Goal: Transaction & Acquisition: Purchase product/service

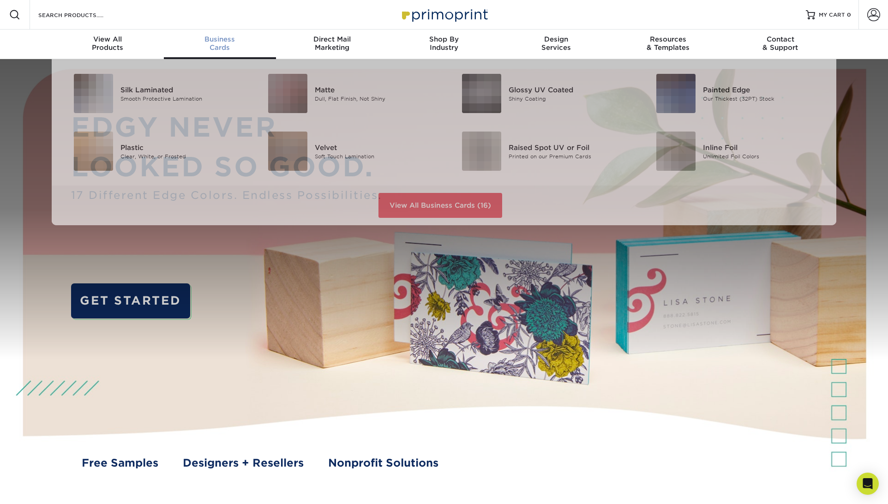
click at [228, 45] on div "Business Cards" at bounding box center [220, 43] width 112 height 17
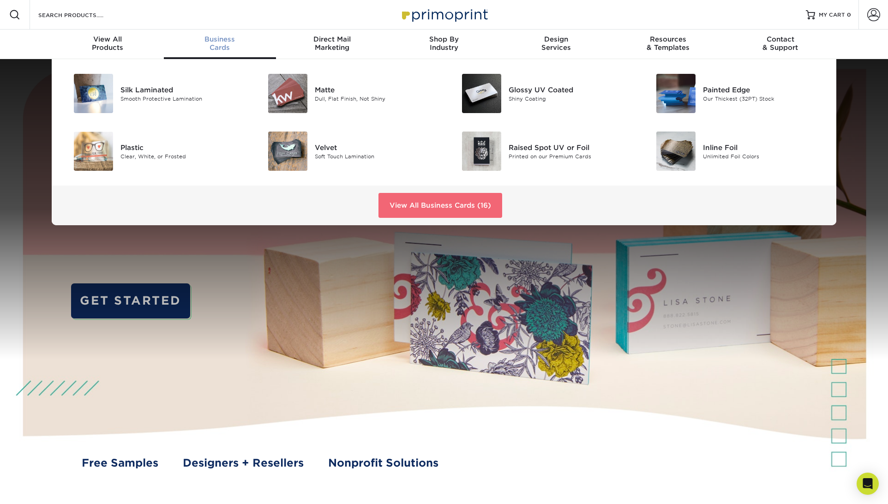
click at [417, 203] on link "View All Business Cards (16)" at bounding box center [441, 205] width 124 height 25
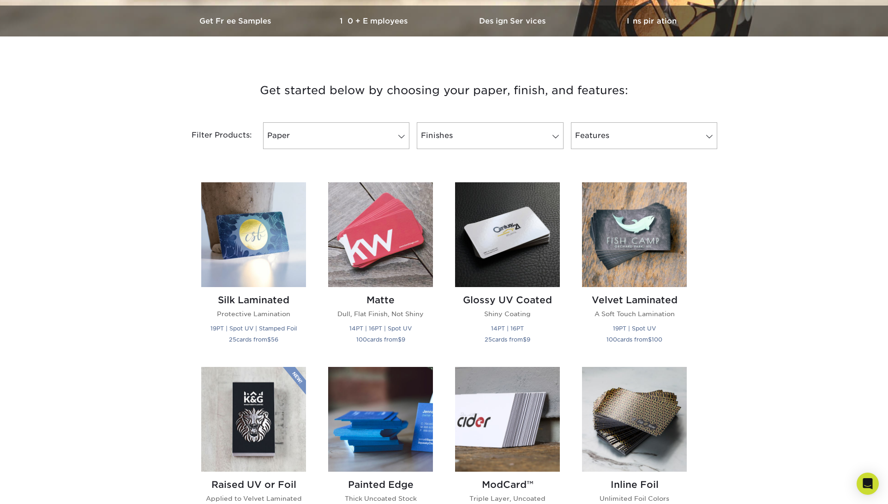
scroll to position [285, 0]
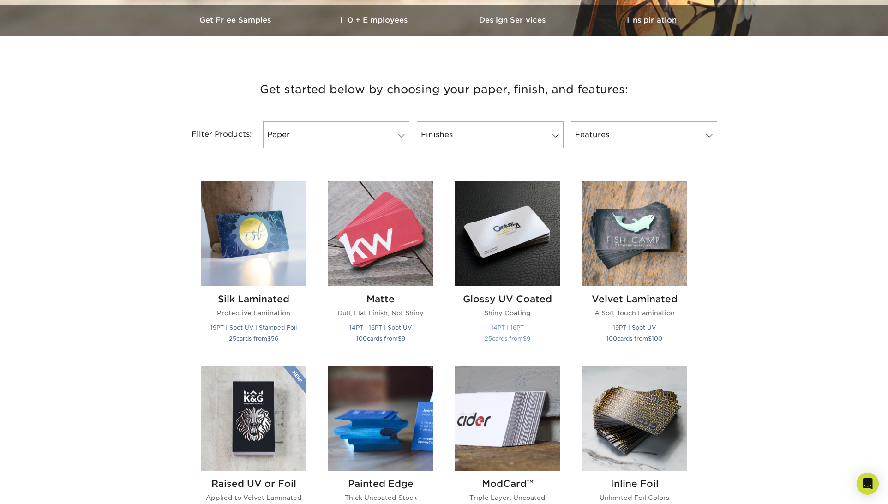
click at [494, 255] on img at bounding box center [507, 233] width 105 height 105
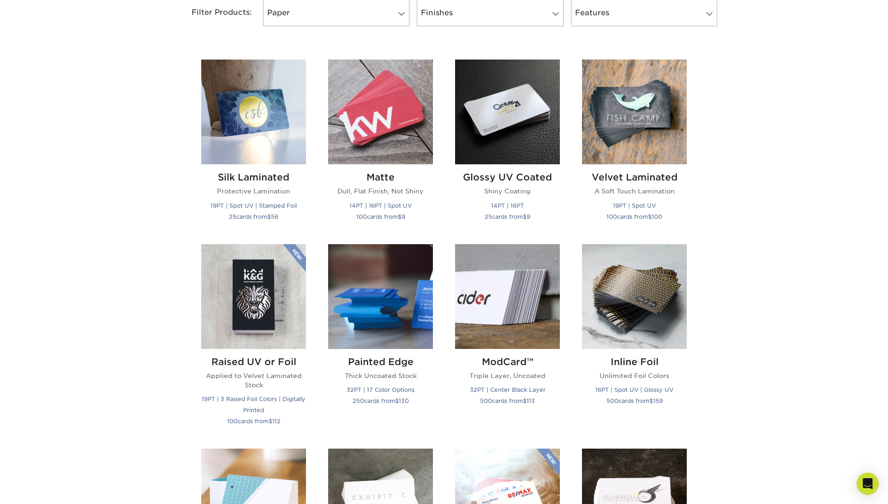
scroll to position [410, 0]
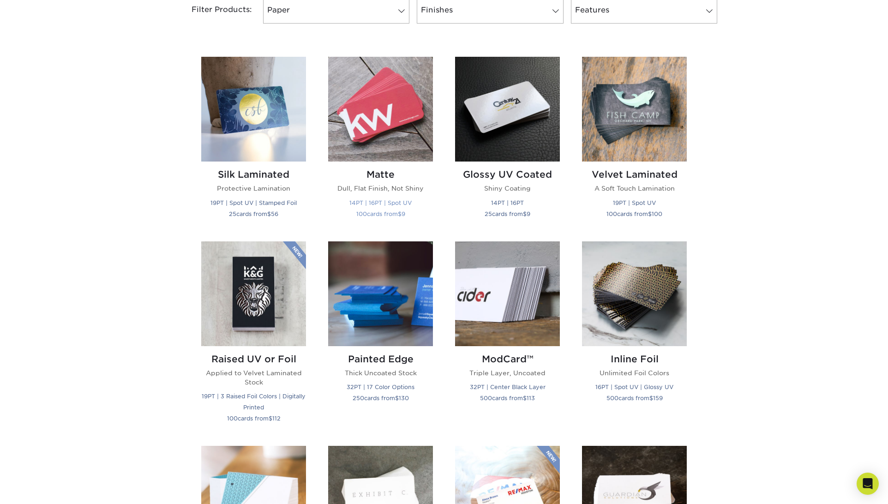
click at [405, 137] on img at bounding box center [380, 109] width 105 height 105
click at [476, 115] on img at bounding box center [507, 109] width 105 height 105
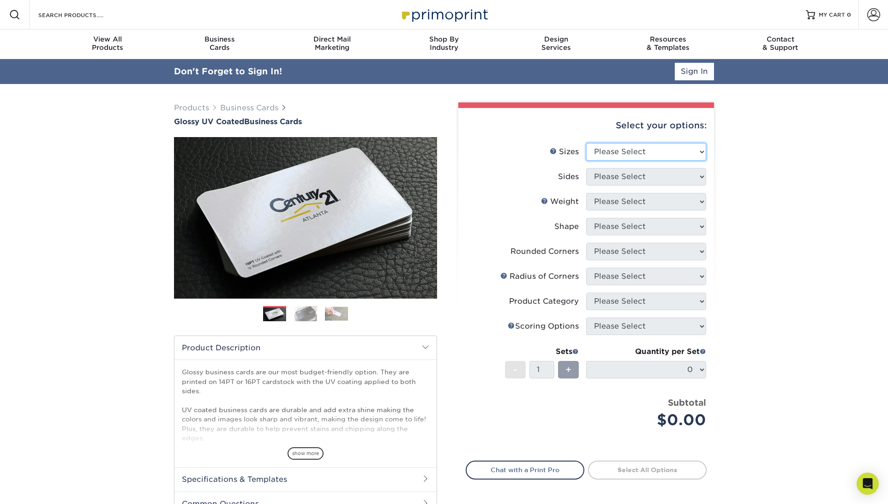
select select "2.00x3.50"
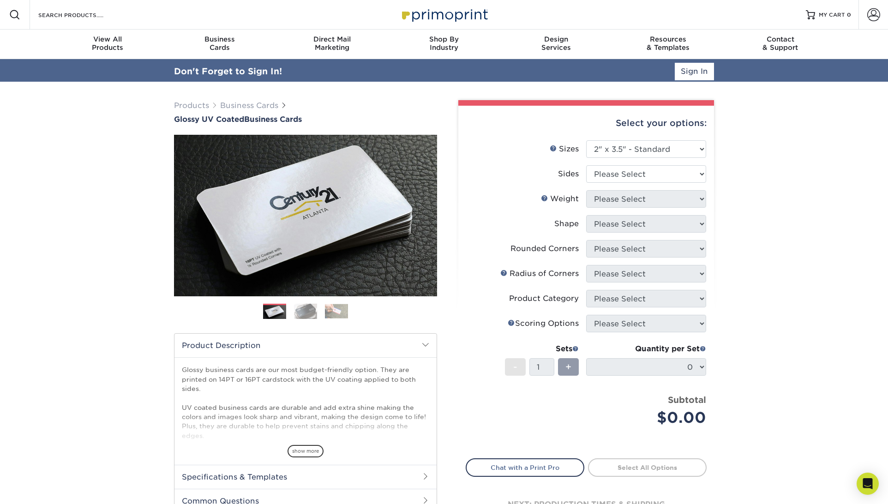
click at [680, 175] on ul "Sizes Help Sizes Please Select 1.5" x 3.5" - Mini 1.75" x 3.5" - Mini 2" x 2" -…" at bounding box center [586, 290] width 241 height 300
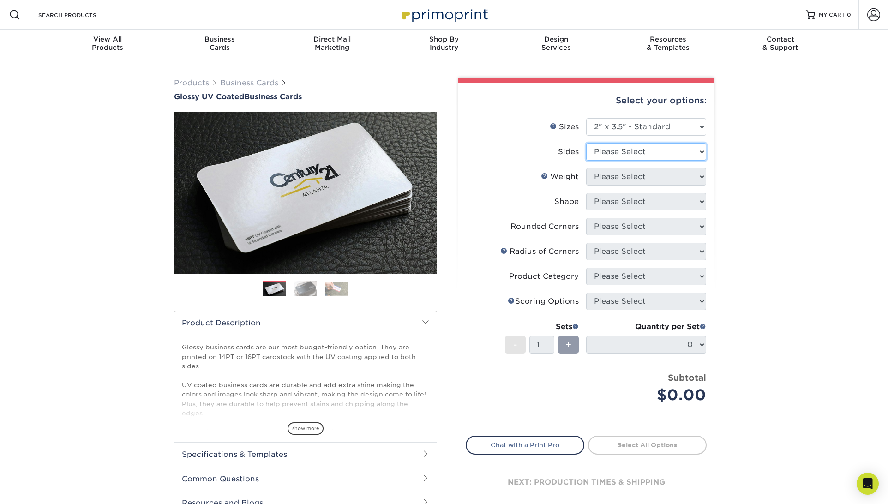
select select "32d3c223-f82c-492b-b915-ba065a00862f"
select select "14PT"
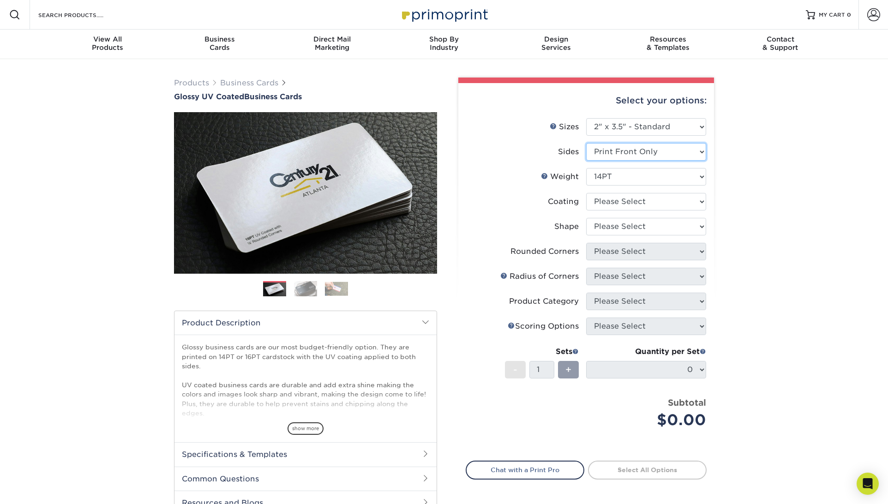
select select "13abbda7-1d64-4f25-8bb2-c179b224825d"
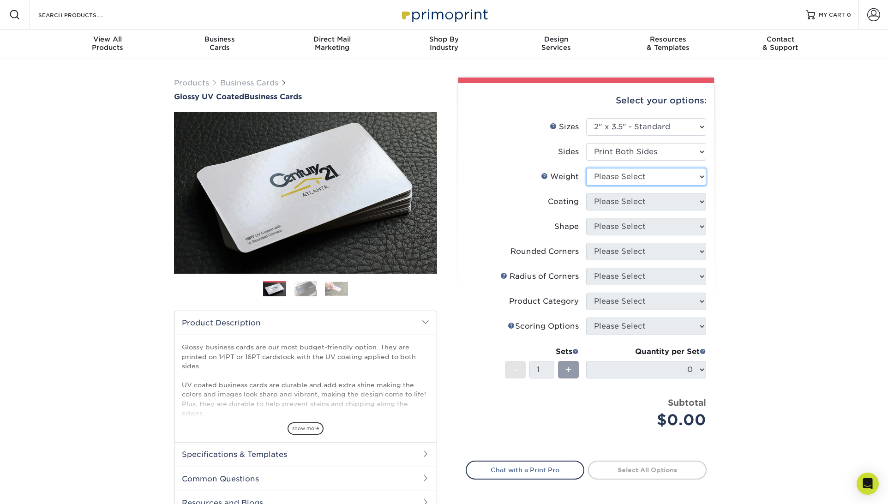
select select "14PT"
select select "32d3c223-f82c-492b-b915-ba065a00862f"
select select "14PT"
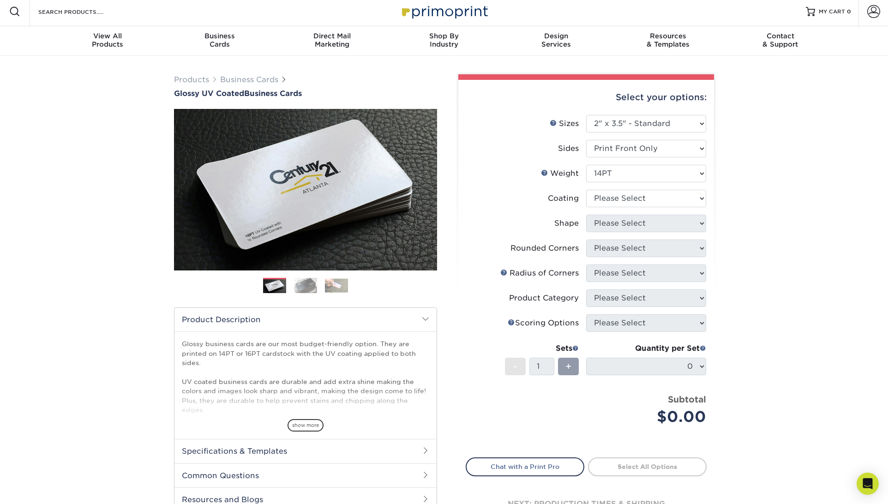
scroll to position [3, 0]
select select "1e8116af-acfc-44b1-83dc-8181aa338834"
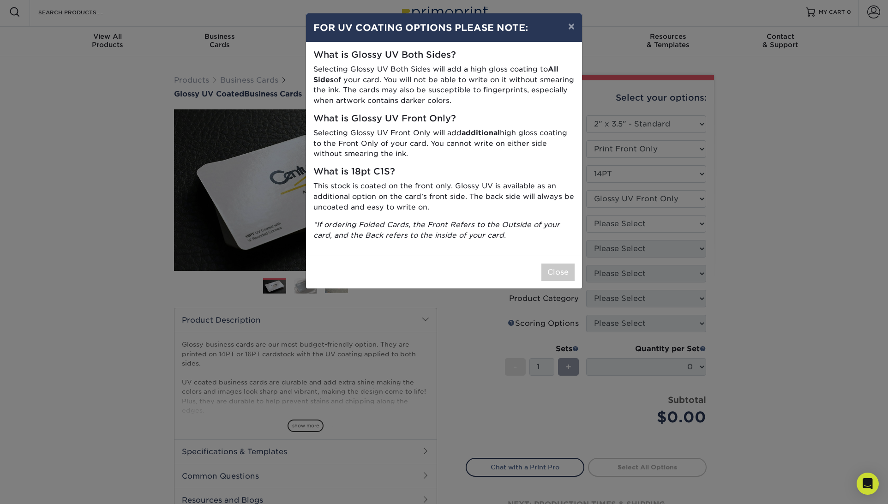
click at [568, 267] on button "Close" at bounding box center [558, 273] width 33 height 18
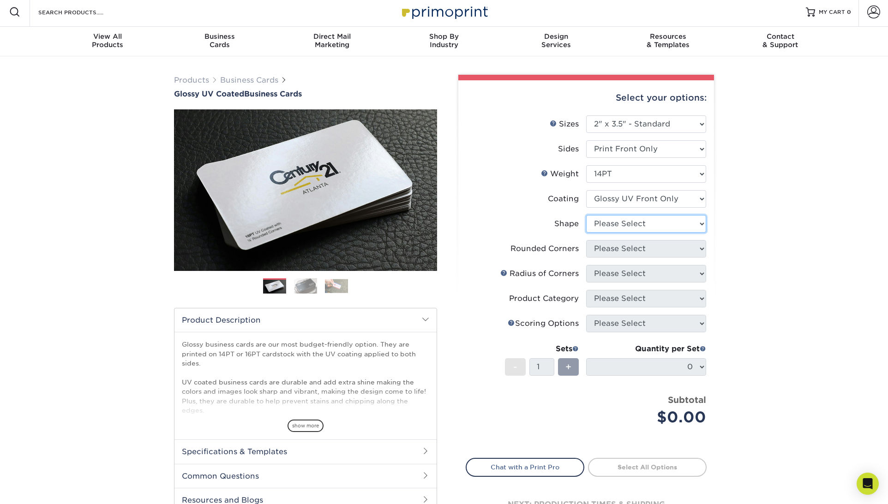
select select "standard"
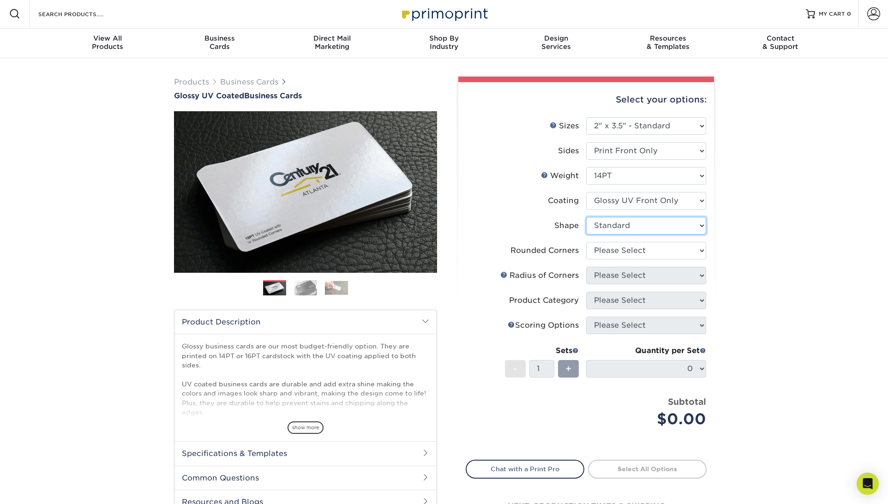
scroll to position [0, 0]
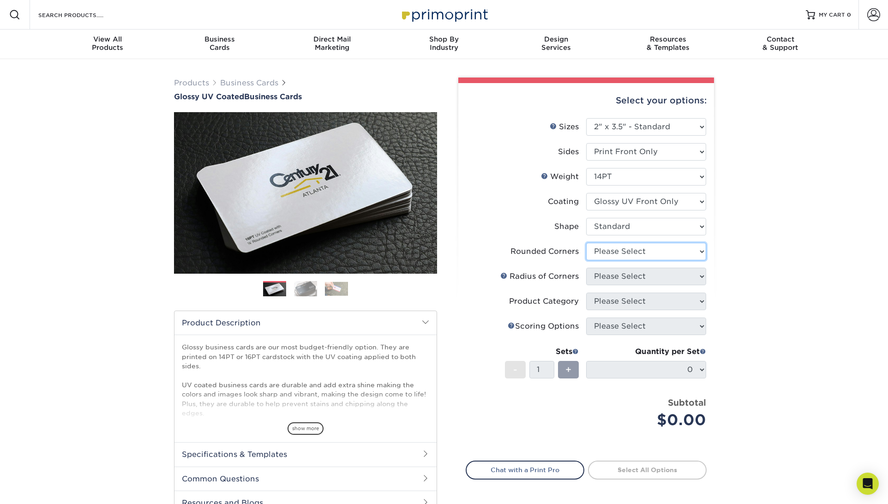
select select "0"
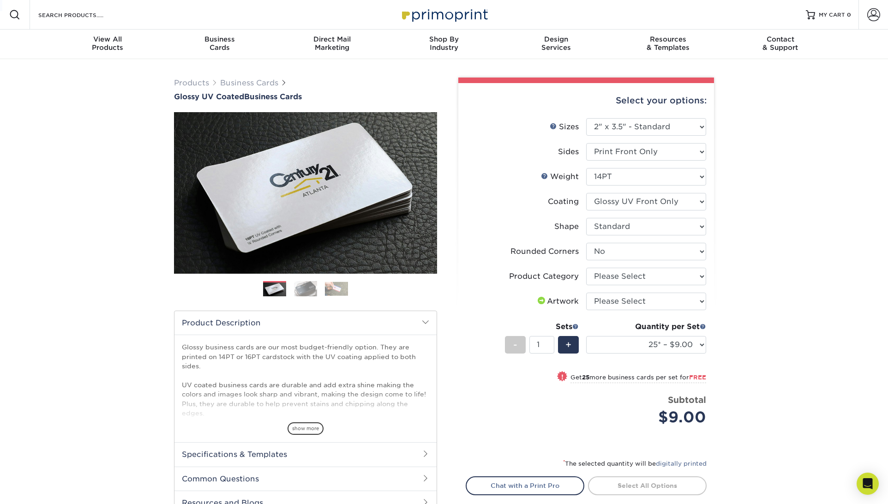
drag, startPoint x: 687, startPoint y: 346, endPoint x: 238, endPoint y: -5, distance: 569.3
click at [238, 0] on html "Resources Menu Search Products Account SIGN IN CREATE AN ACCOUNT forgot passwor…" at bounding box center [444, 427] width 888 height 854
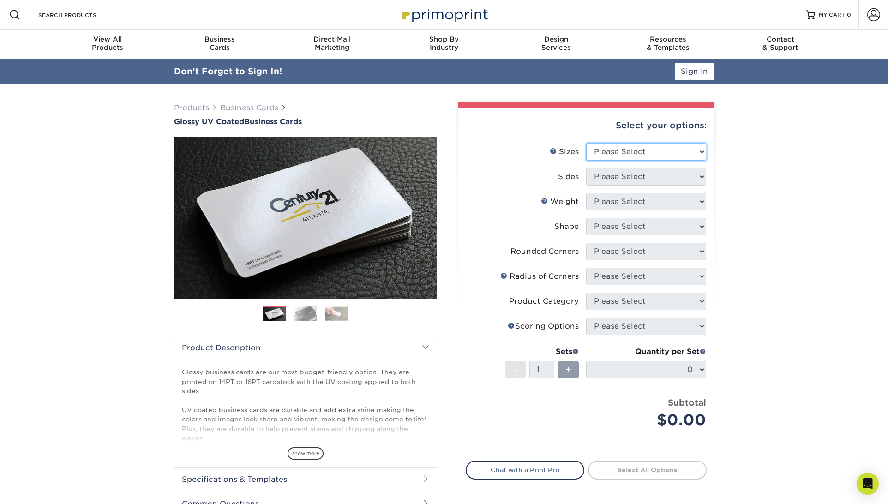
select select "2.00x3.50"
select select "32d3c223-f82c-492b-b915-ba065a00862f"
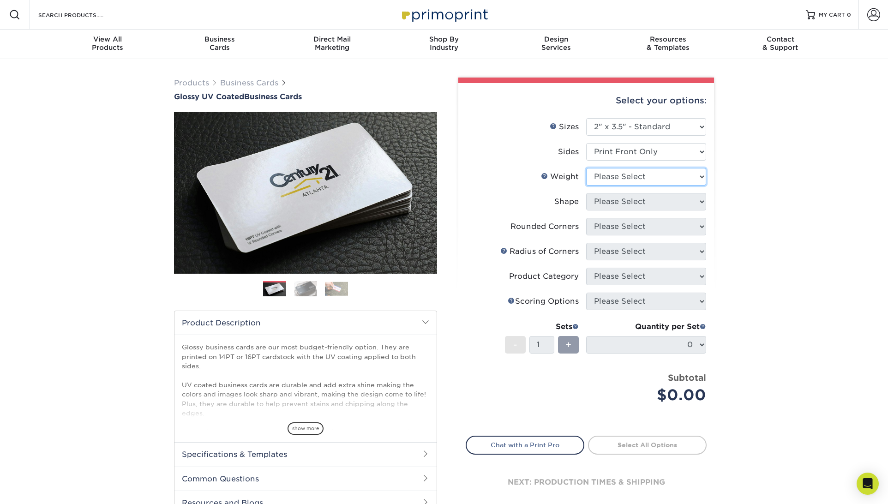
select select "14PT"
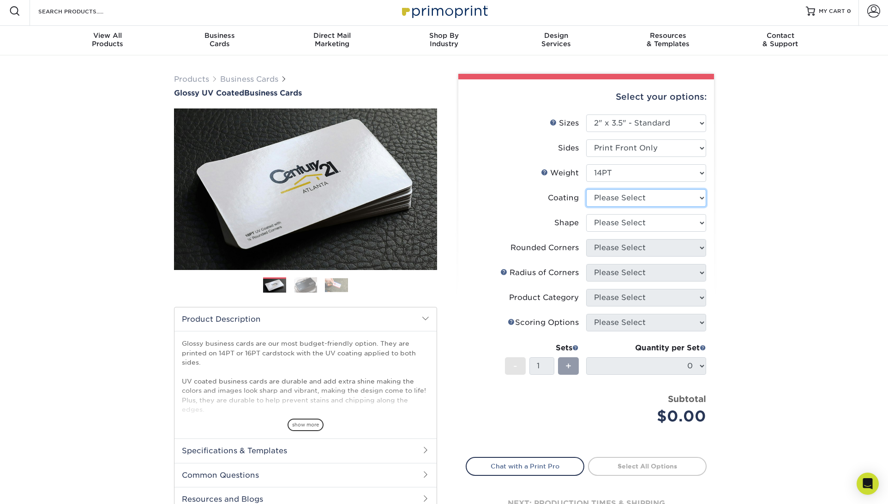
scroll to position [4, 0]
click at [303, 285] on img at bounding box center [305, 285] width 23 height 16
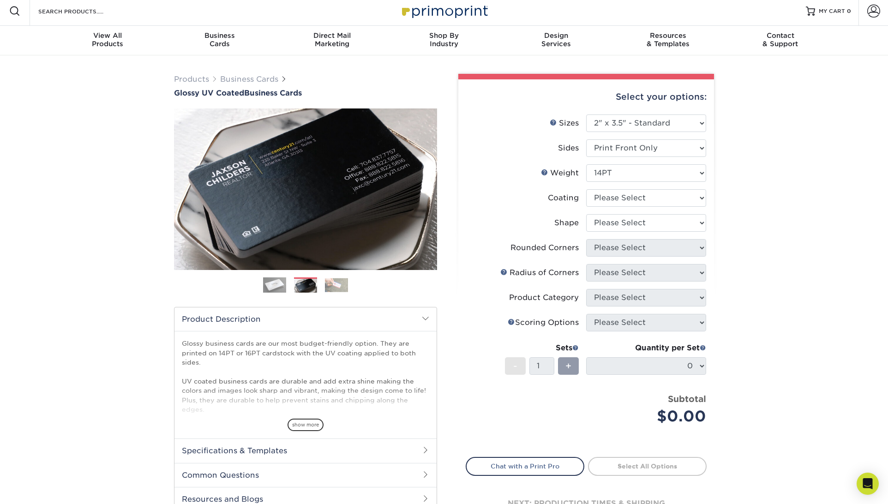
click at [350, 285] on ol at bounding box center [305, 288] width 263 height 22
click at [343, 285] on img at bounding box center [336, 285] width 23 height 14
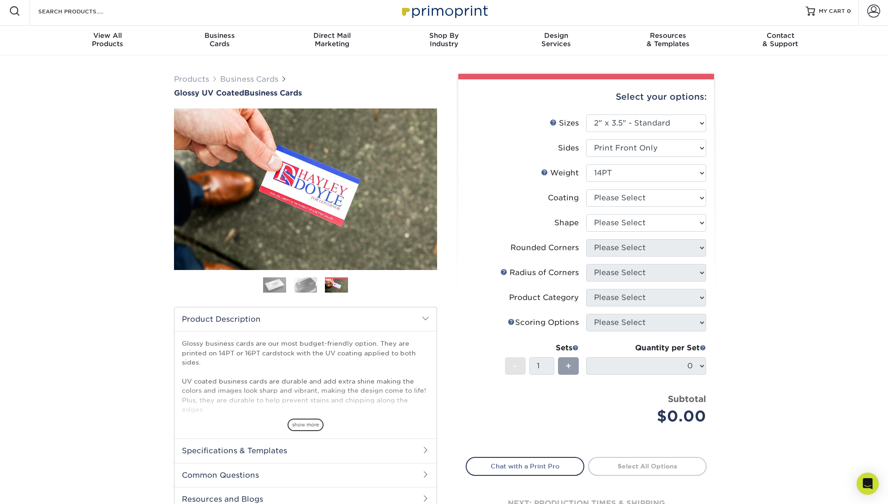
click at [310, 286] on img at bounding box center [305, 285] width 23 height 16
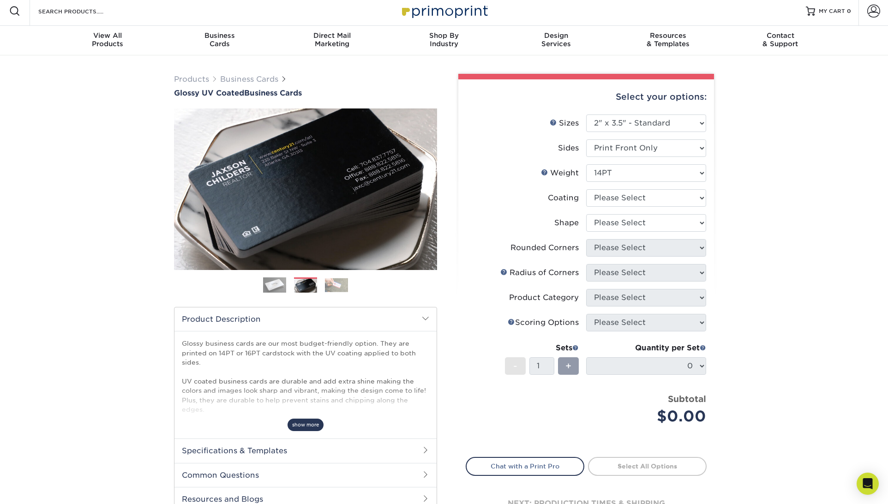
click at [307, 424] on span "show more" at bounding box center [306, 425] width 36 height 12
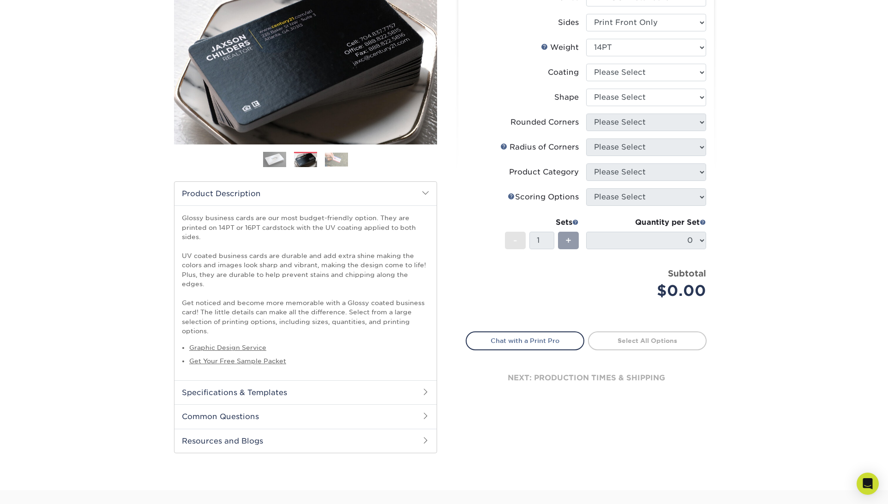
scroll to position [131, 0]
click at [298, 404] on h2 "Common Questions" at bounding box center [306, 416] width 262 height 24
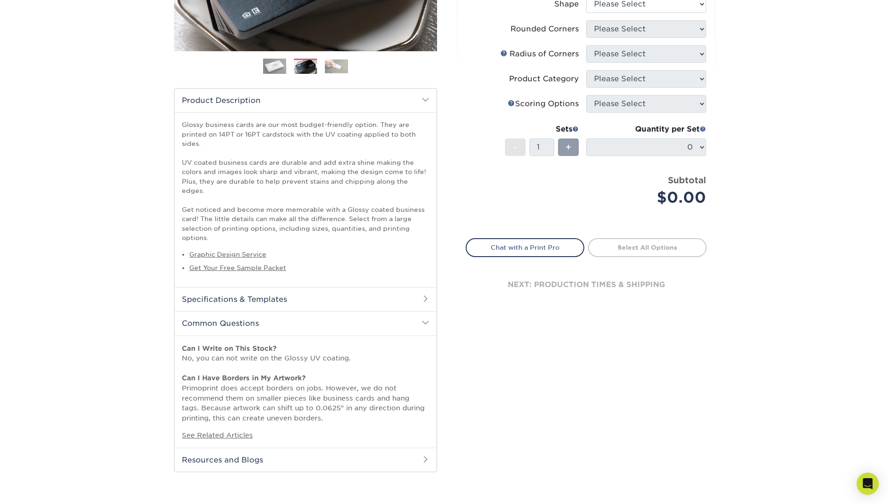
scroll to position [228, 0]
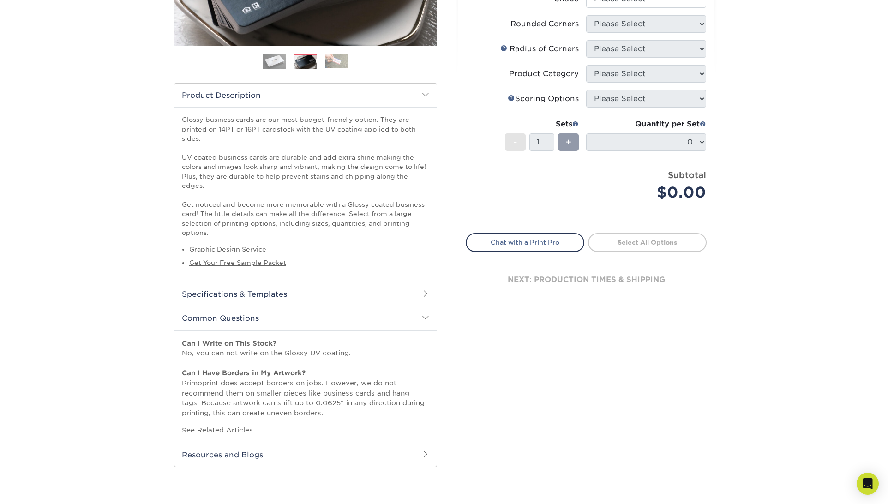
click at [266, 285] on h2 "Specifications & Templates" at bounding box center [306, 294] width 262 height 24
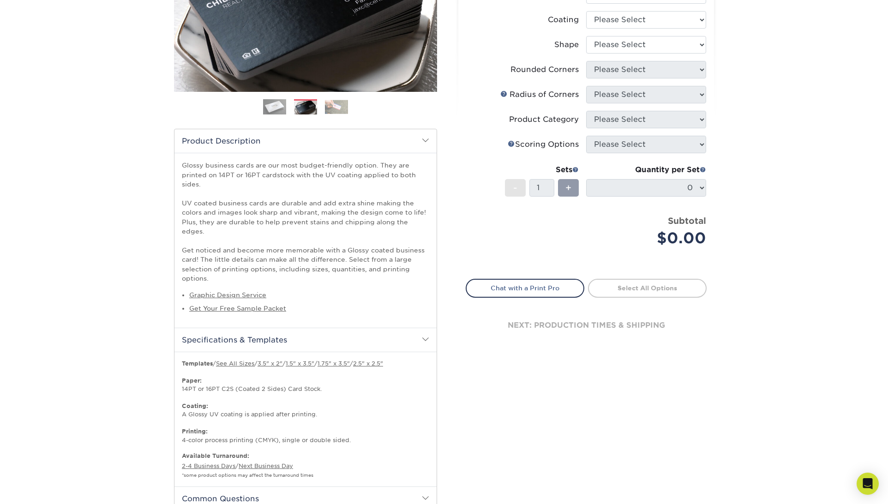
scroll to position [189, 0]
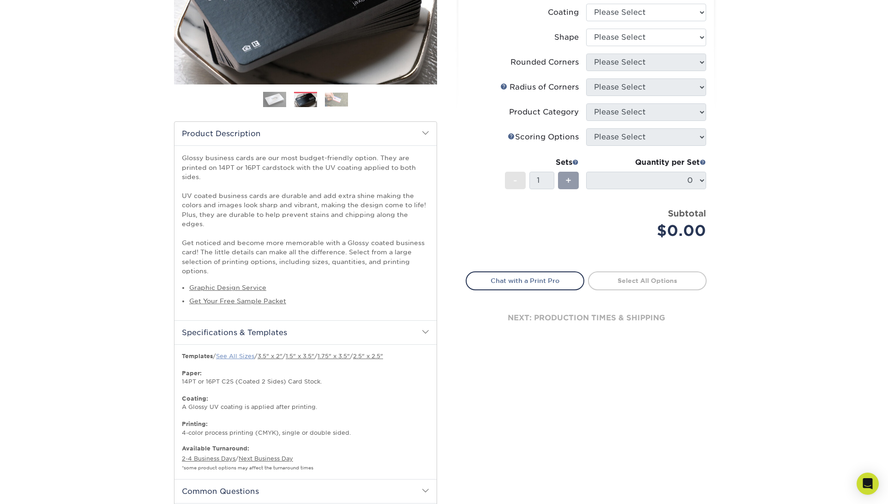
click at [240, 353] on link "See All Sizes" at bounding box center [235, 356] width 38 height 7
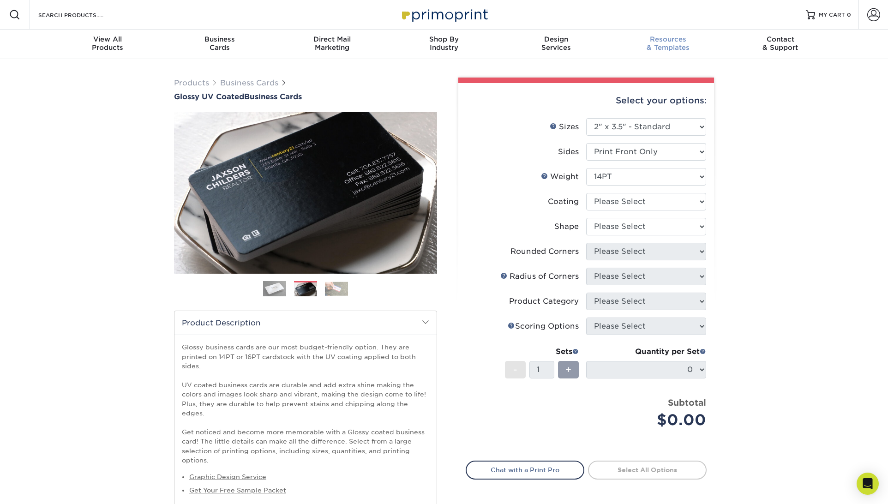
scroll to position [0, 0]
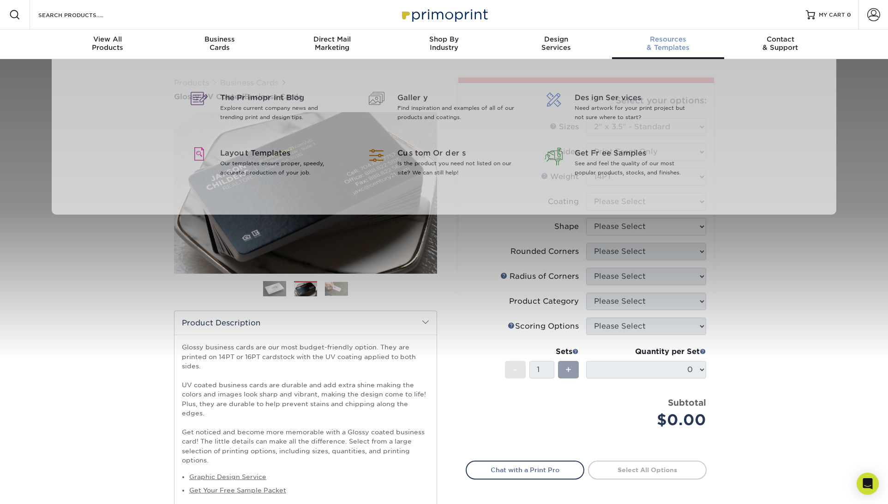
click at [666, 38] on span "Resources" at bounding box center [668, 39] width 112 height 8
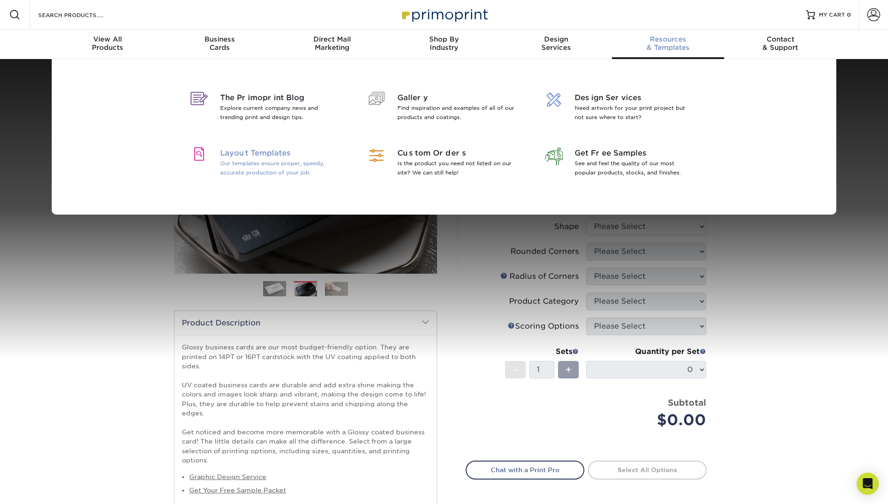
click at [273, 153] on span "Layout Templates" at bounding box center [280, 153] width 120 height 11
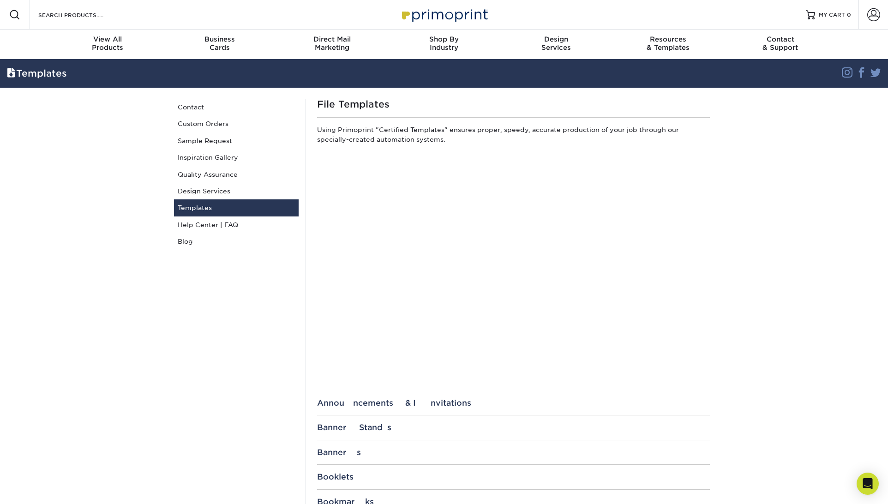
scroll to position [22, 0]
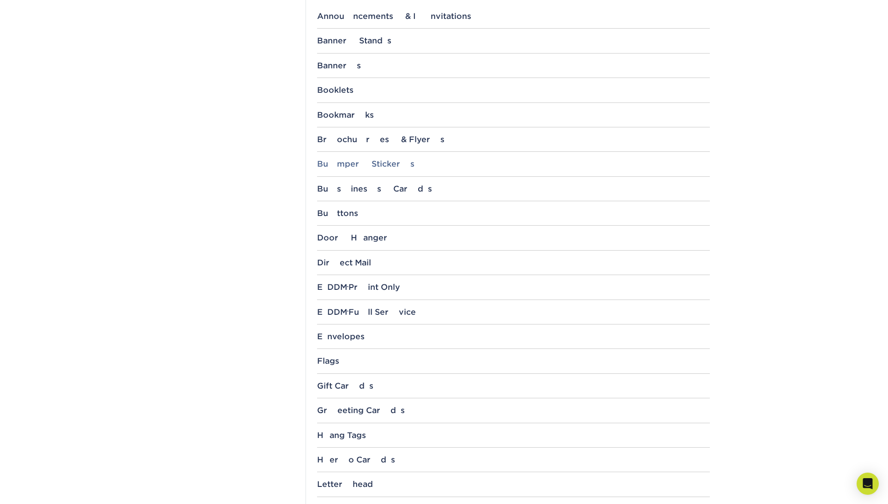
scroll to position [399, 0]
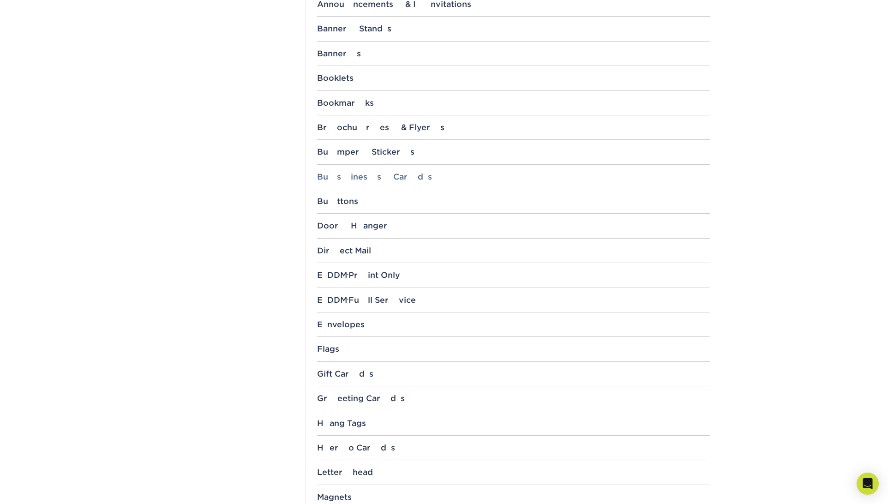
click at [368, 174] on div "Business Cards" at bounding box center [513, 176] width 393 height 9
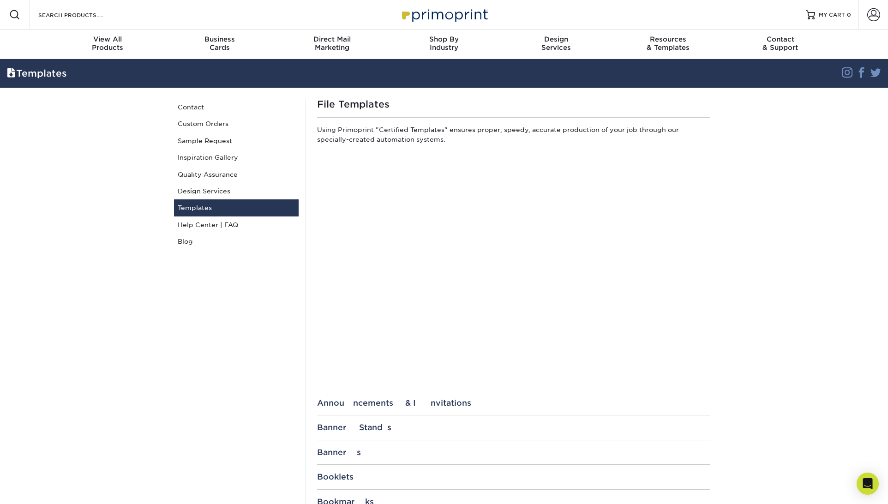
scroll to position [0, 0]
click at [216, 37] on span "Business" at bounding box center [220, 39] width 112 height 8
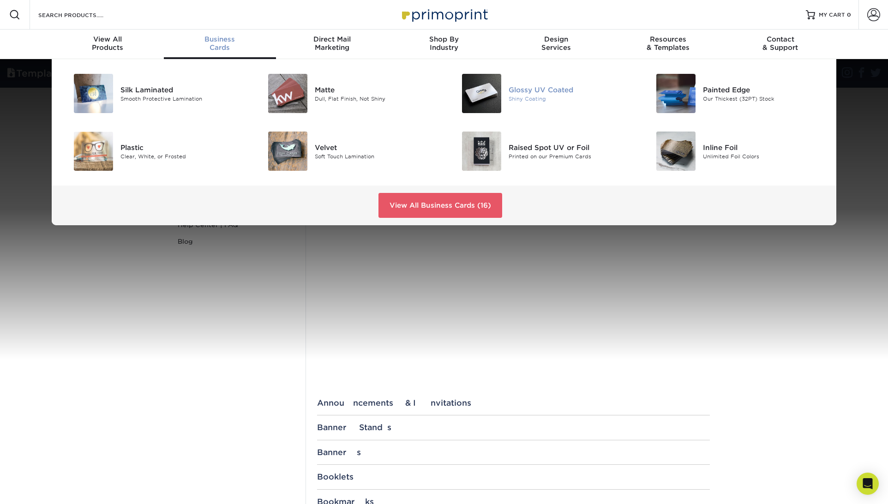
click at [483, 85] on img at bounding box center [481, 93] width 39 height 39
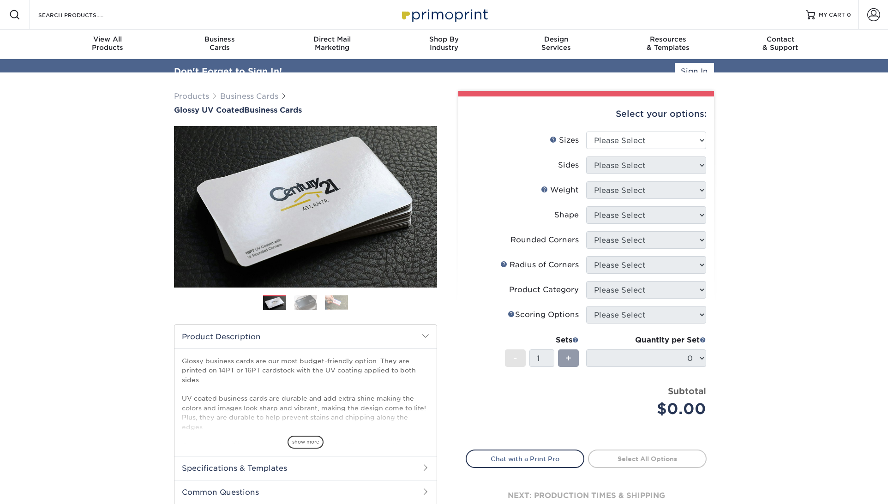
click at [677, 127] on div "Select your options:" at bounding box center [586, 113] width 241 height 35
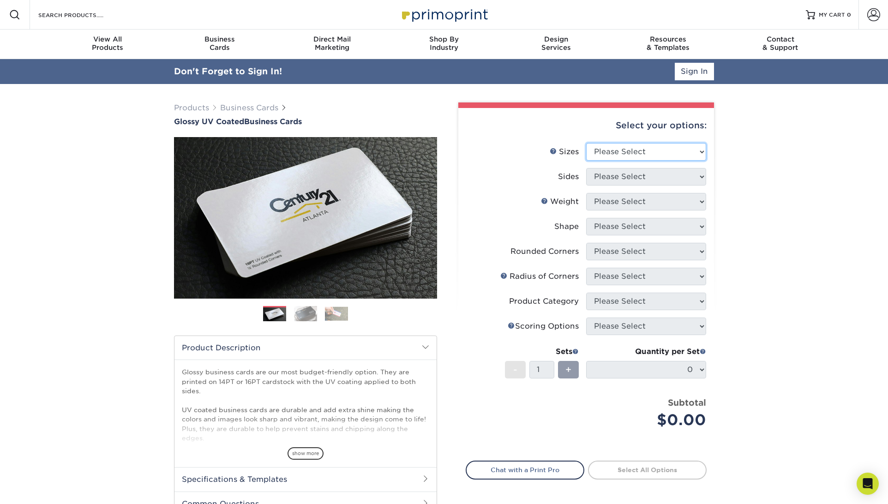
select select "2.00x3.50"
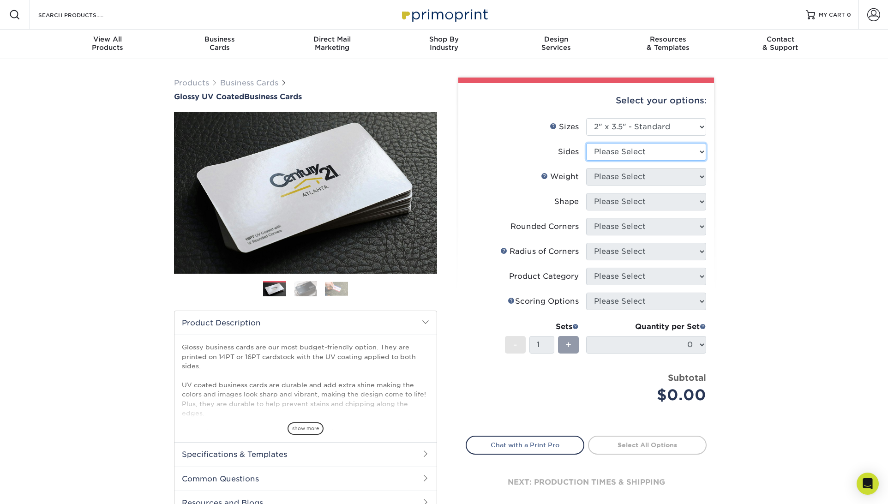
select select "32d3c223-f82c-492b-b915-ba065a00862f"
select select "14PT"
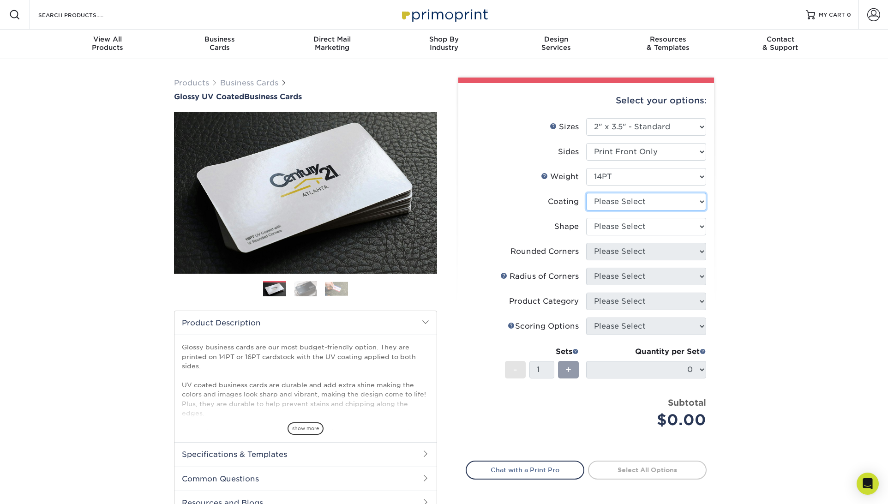
select select "1e8116af-acfc-44b1-83dc-8181aa338834"
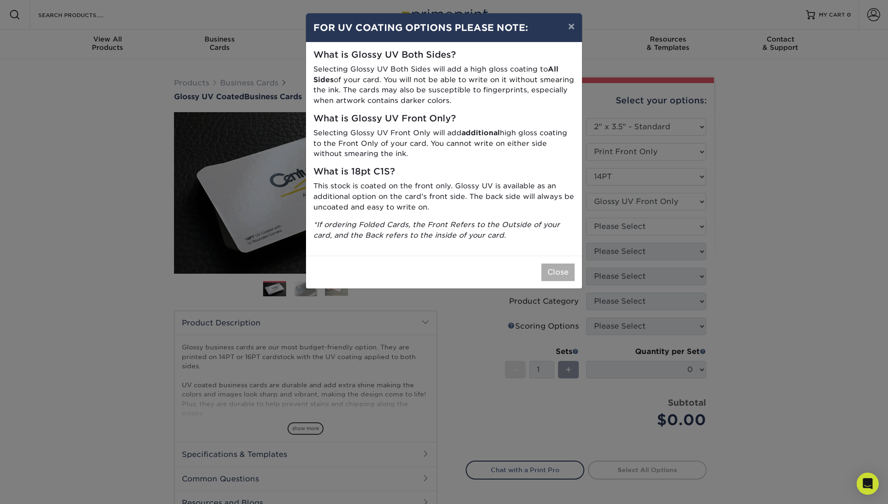
click at [561, 271] on button "Close" at bounding box center [558, 273] width 33 height 18
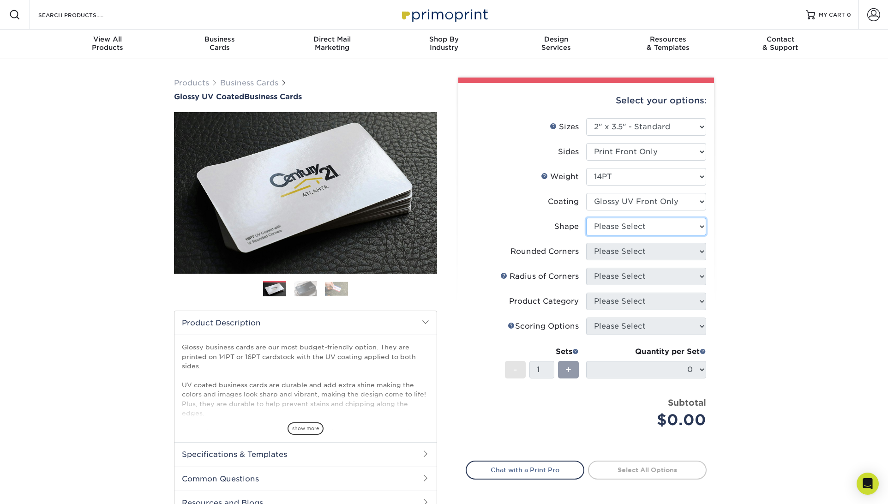
select select "standard"
select select "0"
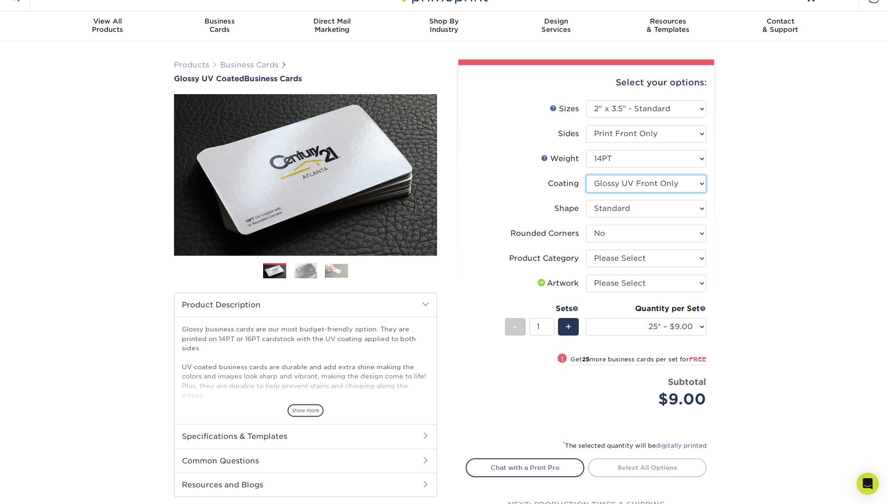
scroll to position [17, 0]
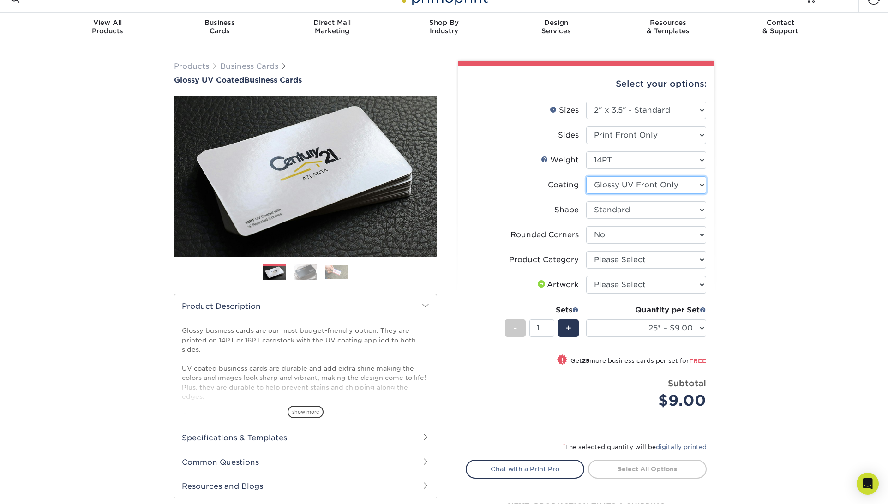
select select "ae367451-b2b8-45df-a344-0f05b6a12993"
select select "-1"
select select
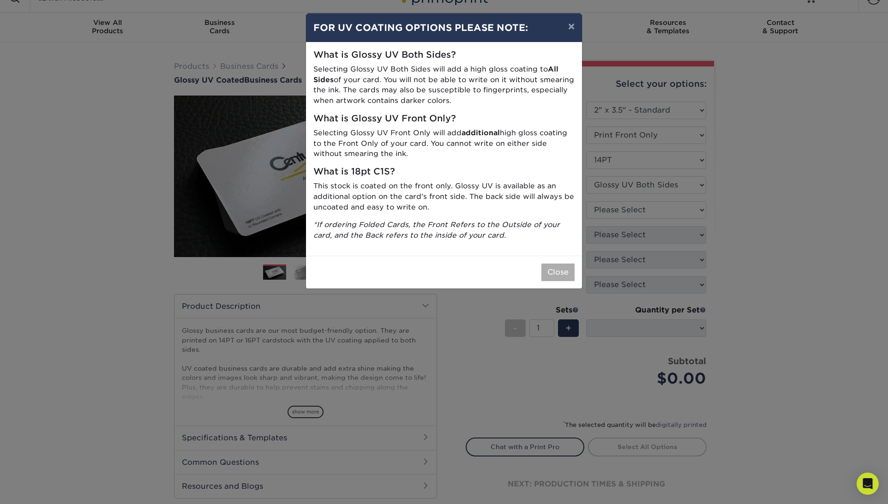
click at [558, 266] on button "Close" at bounding box center [558, 273] width 33 height 18
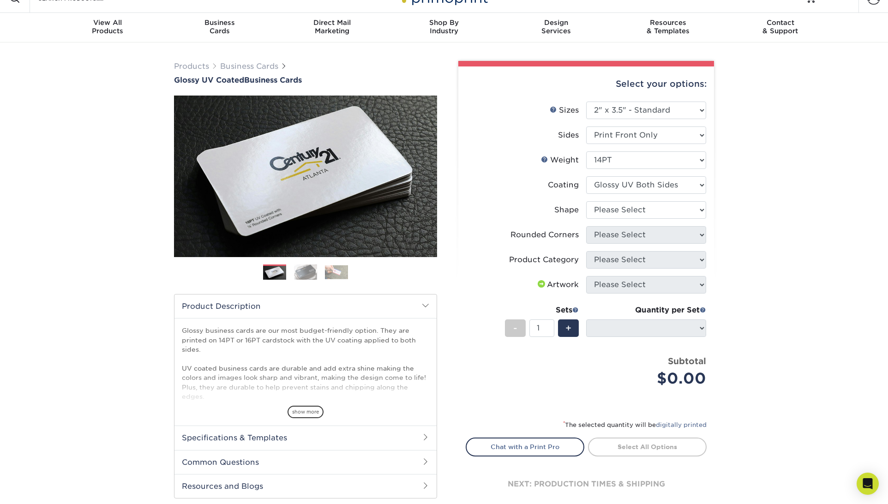
scroll to position [17, 0]
select select "standard"
select select
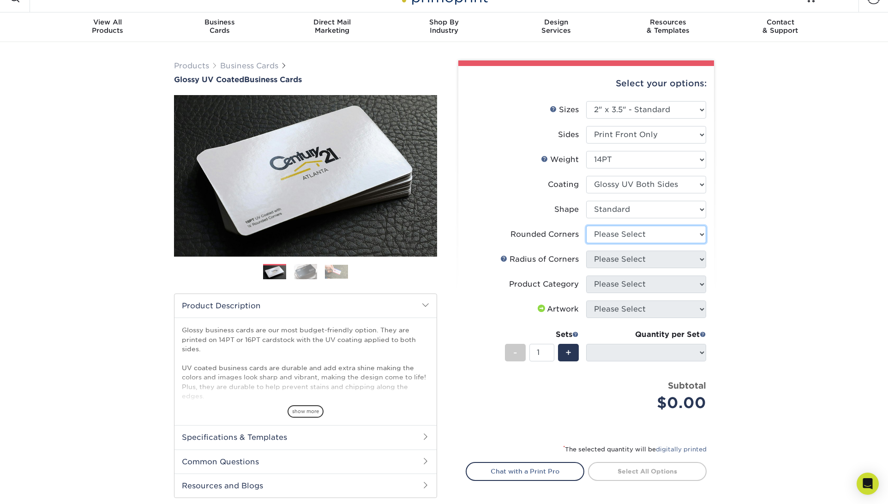
select select "0"
select select "-1"
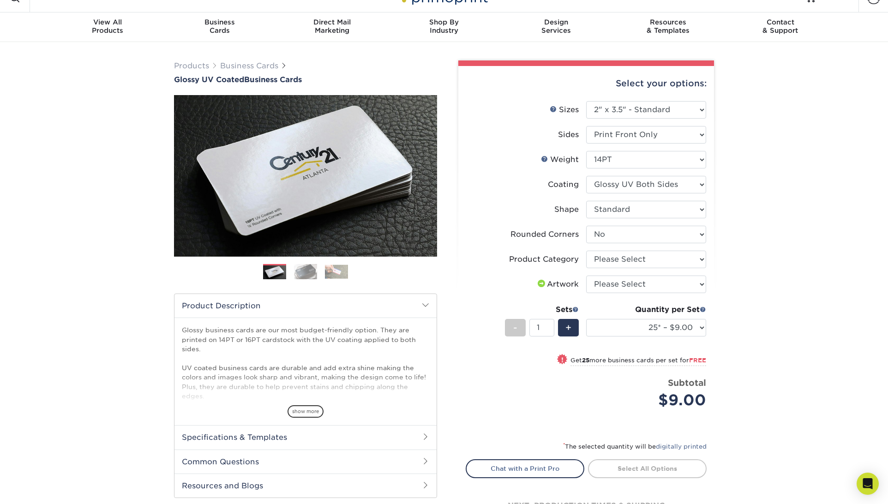
scroll to position [18, 0]
drag, startPoint x: 627, startPoint y: 331, endPoint x: 681, endPoint y: -16, distance: 351.4
click at [681, 0] on html "Resources Menu Search Products Account SIGN IN CREATE AN ACCOUNT forgot passwor…" at bounding box center [444, 409] width 888 height 854
select select "1e8116af-acfc-44b1-83dc-8181aa338834"
select select "-1"
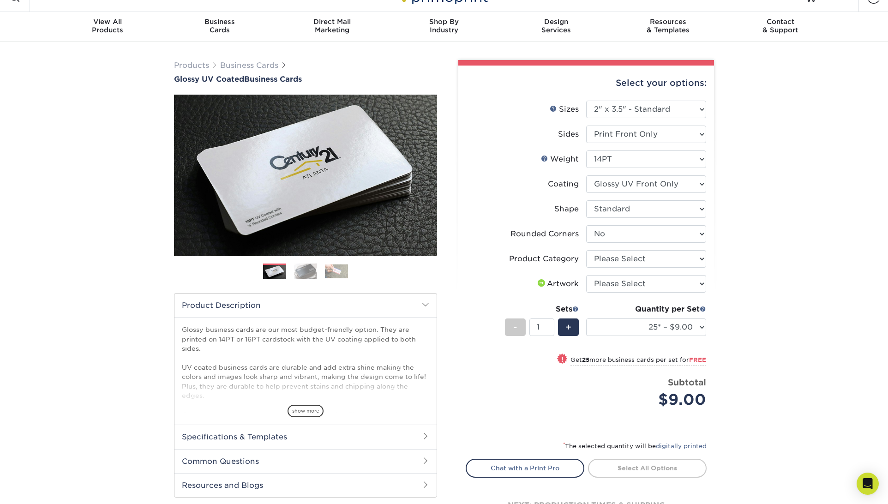
select select
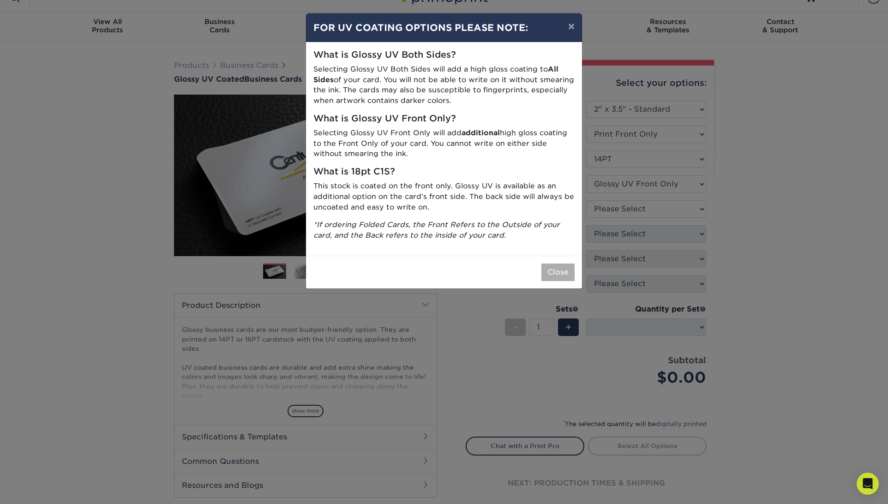
click at [557, 267] on button "Close" at bounding box center [558, 273] width 33 height 18
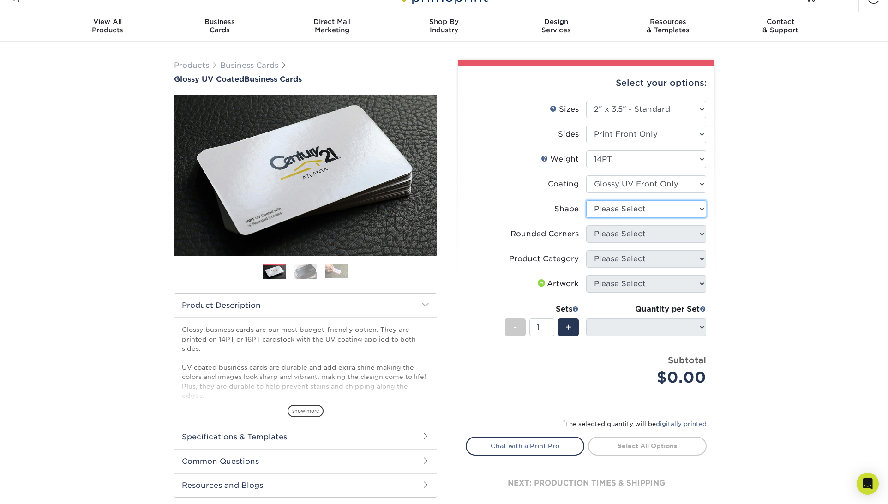
select select "standard"
select select
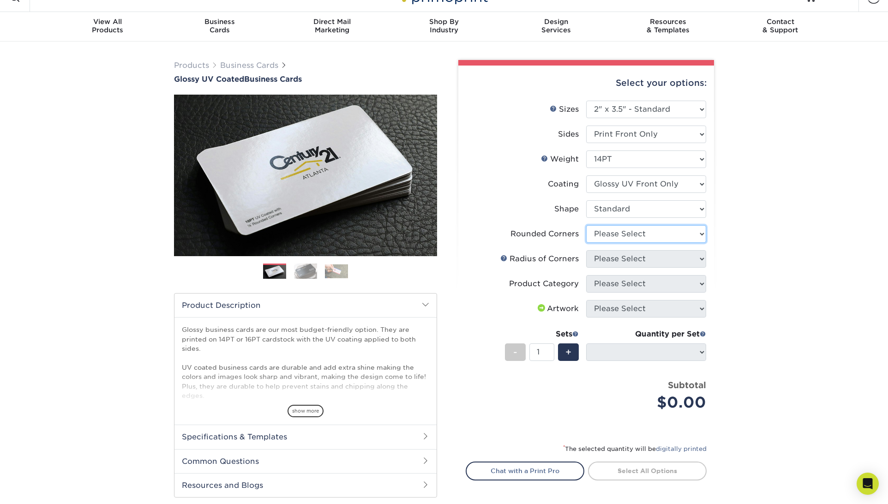
select select "0"
select select "-1"
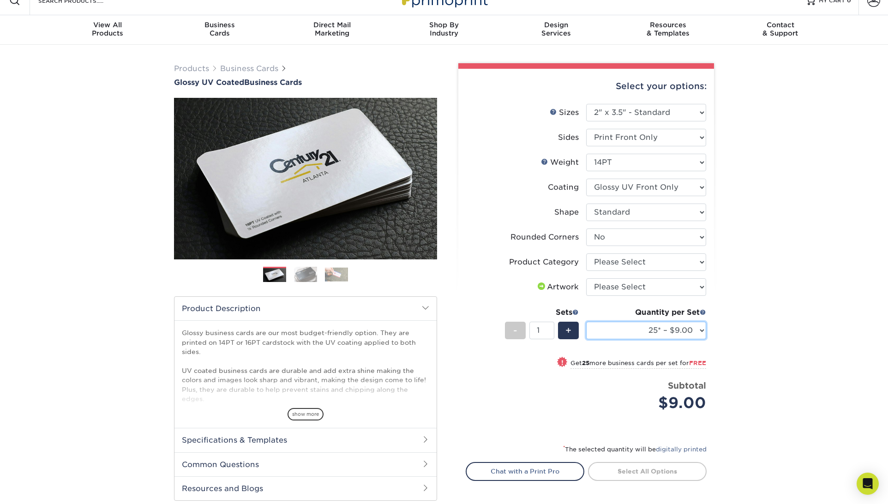
scroll to position [15, 0]
